Goal: Task Accomplishment & Management: Manage account settings

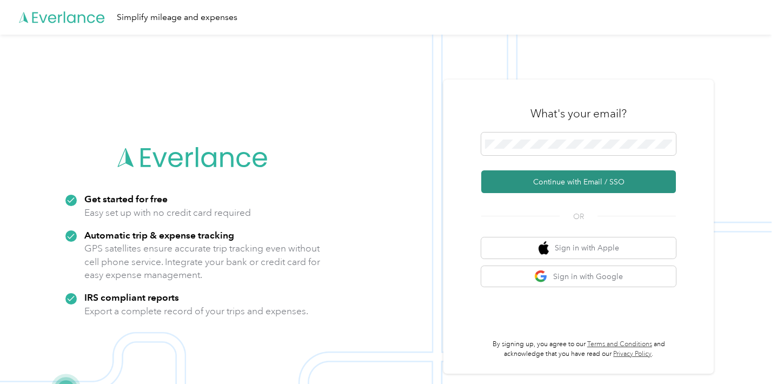
click at [600, 181] on button "Continue with Email / SSO" at bounding box center [578, 181] width 195 height 23
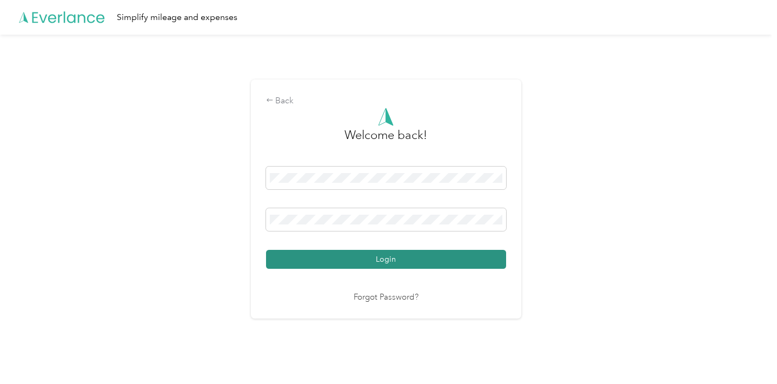
click at [498, 259] on button "Login" at bounding box center [386, 259] width 240 height 19
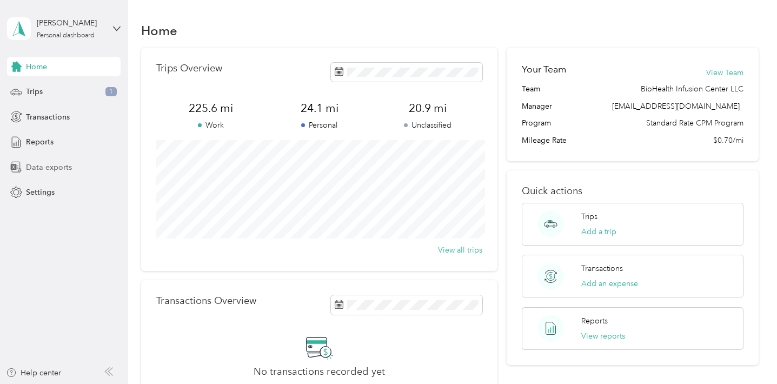
click at [56, 168] on span "Data exports" at bounding box center [49, 167] width 46 height 11
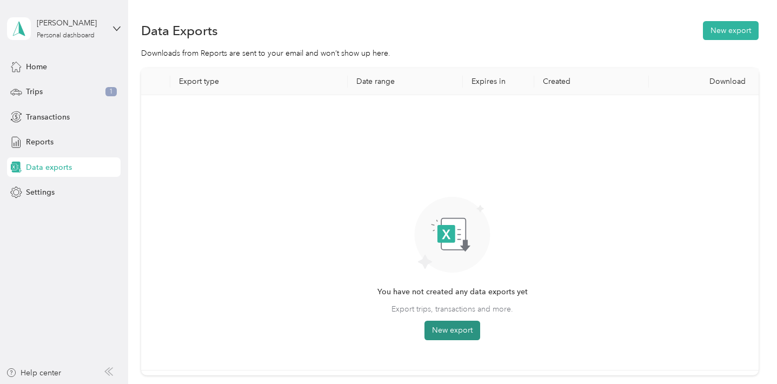
click at [453, 331] on button "New export" at bounding box center [452, 329] width 56 height 19
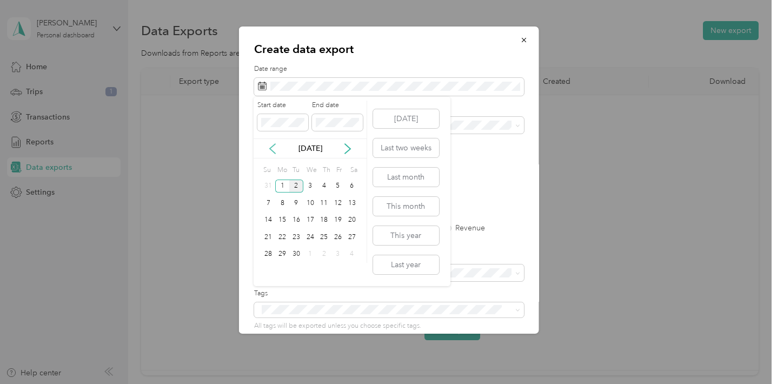
click at [272, 151] on icon at bounding box center [272, 149] width 5 height 10
click at [281, 255] on div "25" at bounding box center [282, 255] width 14 height 14
click at [271, 271] on div "31" at bounding box center [269, 271] width 14 height 14
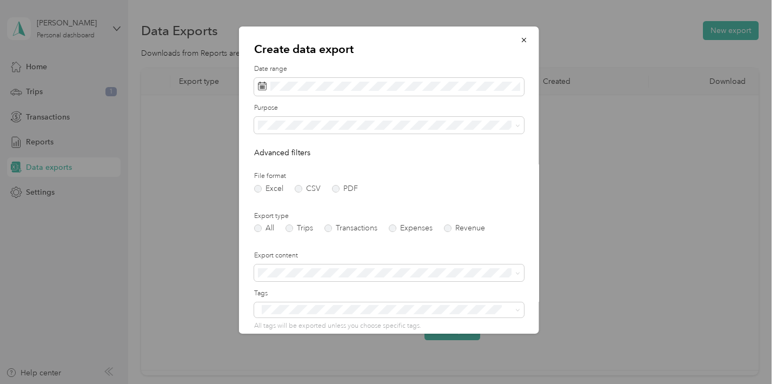
click at [312, 160] on span "BioHealth Infusion Center LLC" at bounding box center [312, 162] width 103 height 9
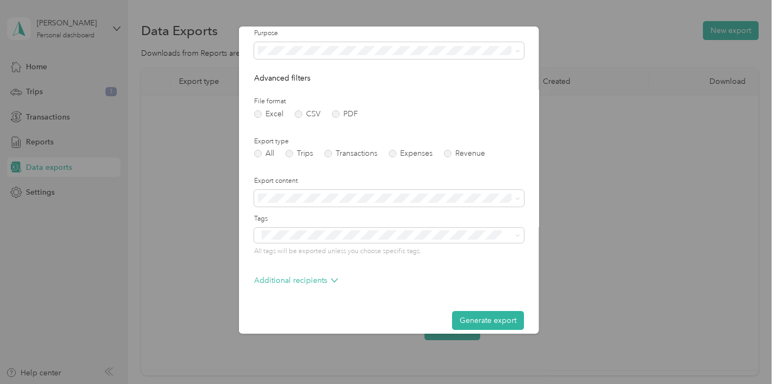
scroll to position [75, 0]
click at [336, 113] on label "PDF" at bounding box center [344, 114] width 26 height 8
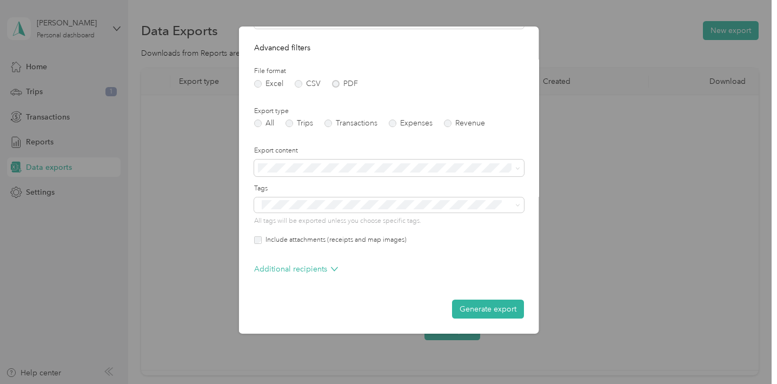
scroll to position [104, 0]
click at [471, 310] on button "Generate export" at bounding box center [487, 309] width 72 height 19
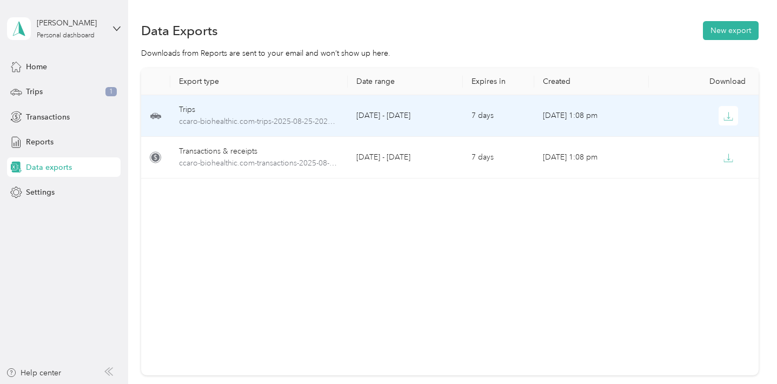
click at [193, 109] on div "Trips" at bounding box center [259, 110] width 161 height 12
click at [196, 123] on span "ccaro-biohealthic.com-trips-2025-08-25-2025-08-31.pdf" at bounding box center [259, 122] width 161 height 12
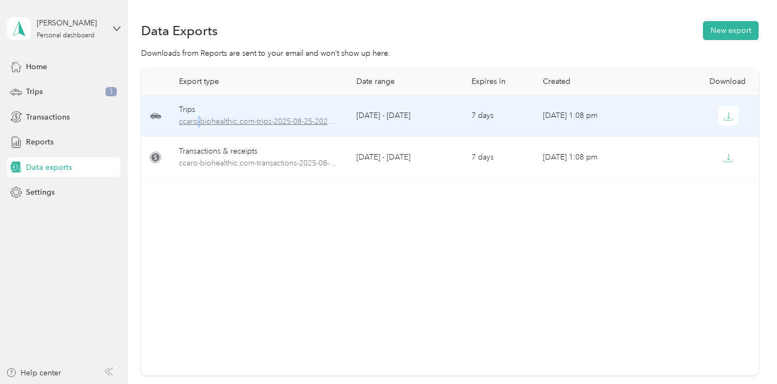
click at [196, 123] on span "ccaro-biohealthic.com-trips-2025-08-25-2025-08-31.pdf" at bounding box center [259, 122] width 161 height 12
click at [251, 118] on span "ccaro-biohealthic.com-trips-2025-08-25-2025-08-31.pdf" at bounding box center [259, 122] width 161 height 12
click at [725, 116] on icon "button" at bounding box center [728, 116] width 10 height 10
